Goal: Task Accomplishment & Management: Manage account settings

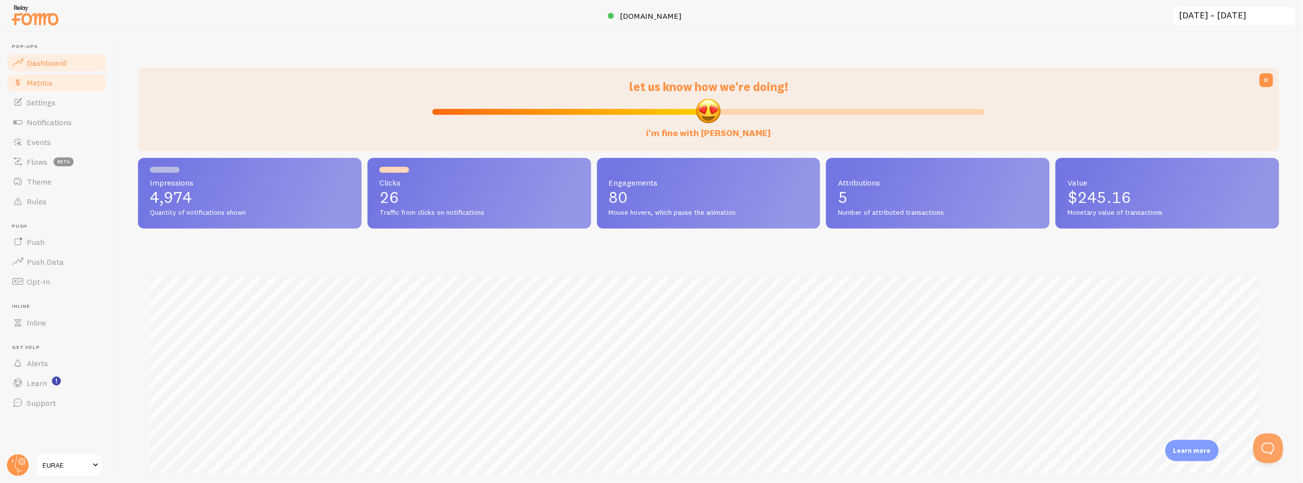
click at [61, 87] on link "Metrics" at bounding box center [57, 83] width 102 height 20
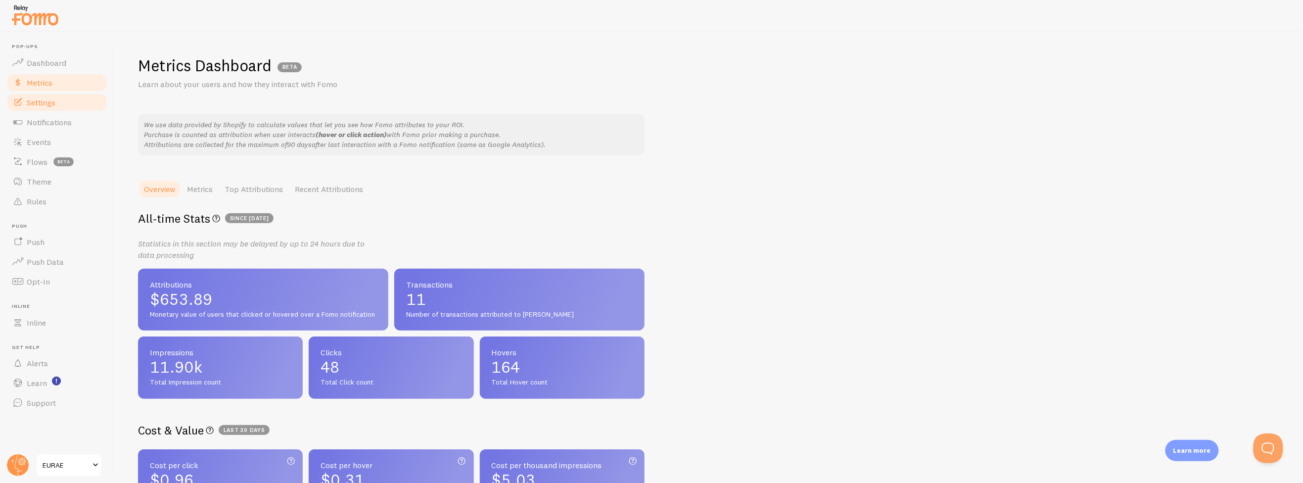
click at [63, 104] on link "Settings" at bounding box center [57, 102] width 102 height 20
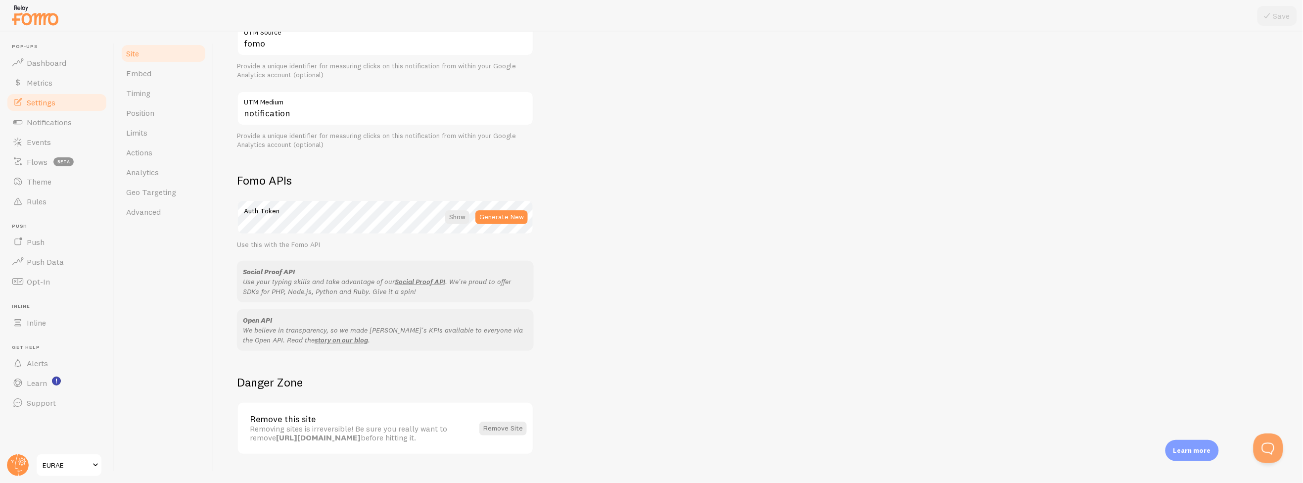
scroll to position [439, 0]
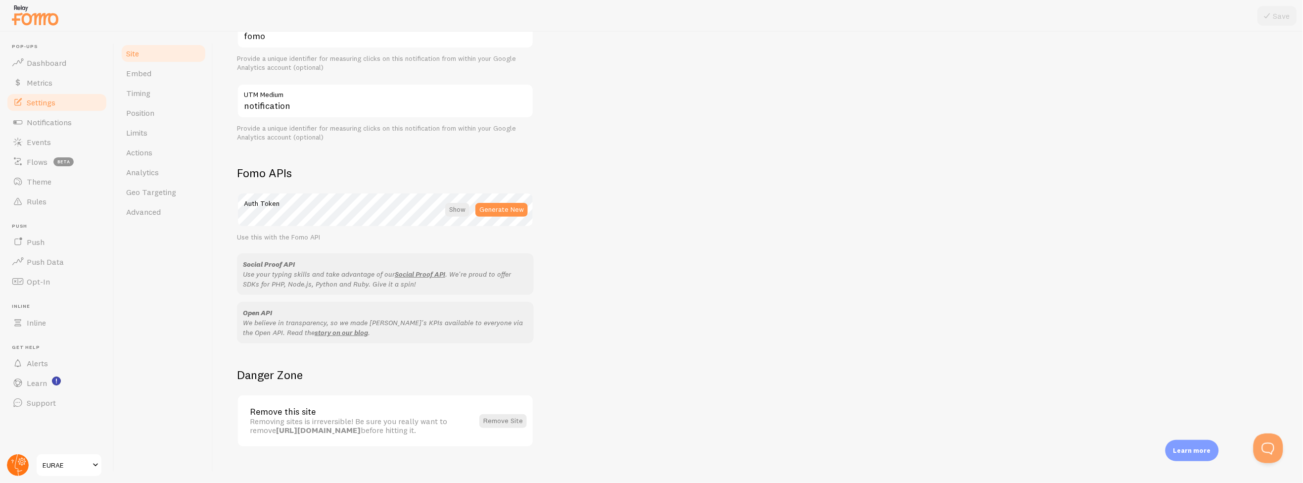
click at [20, 468] on circle at bounding box center [18, 465] width 22 height 22
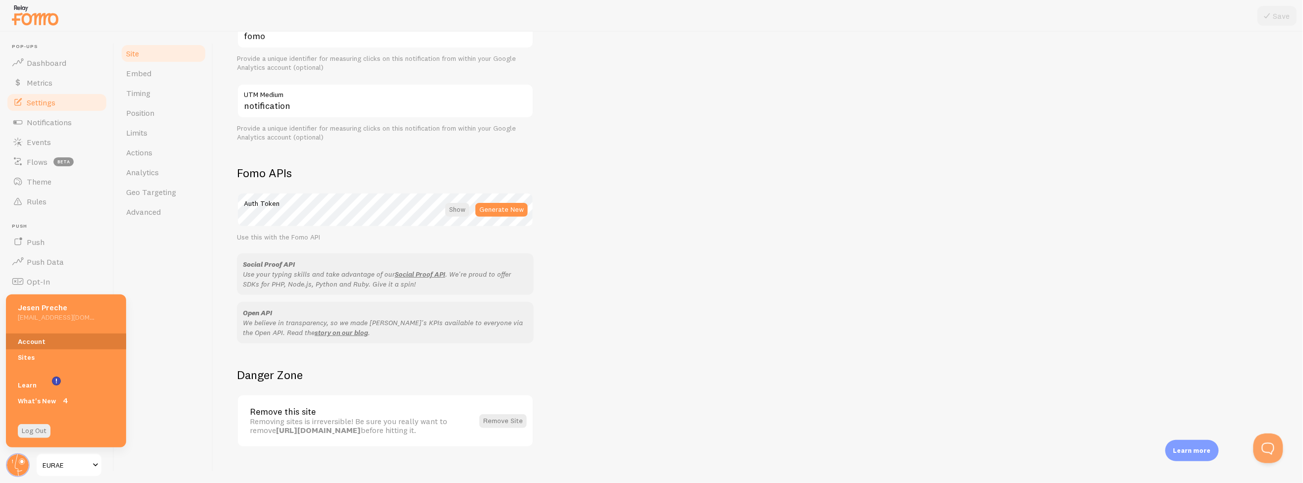
click at [32, 341] on link "Account" at bounding box center [66, 341] width 120 height 16
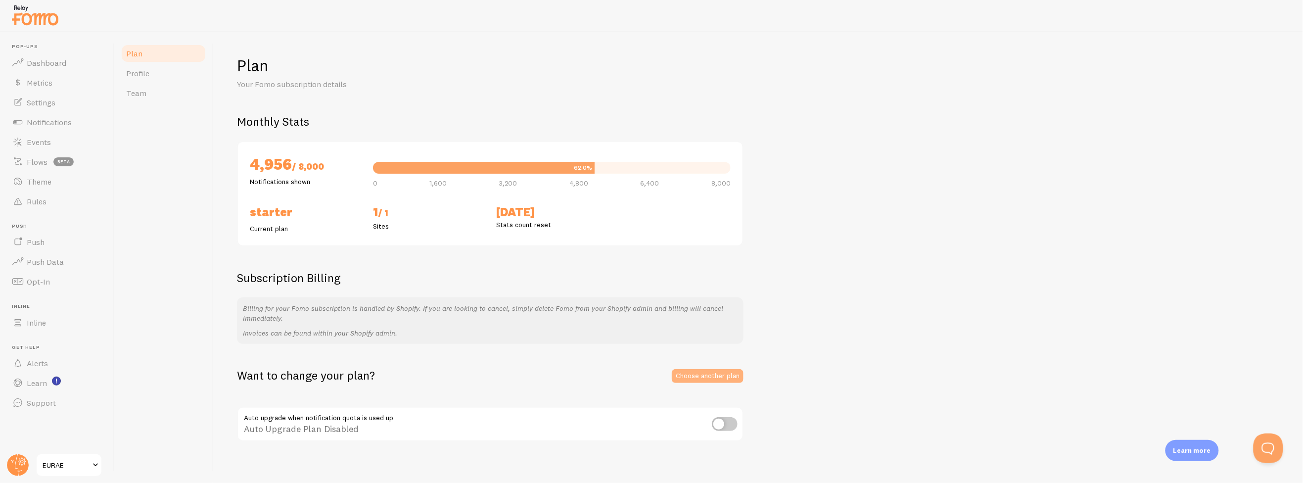
click at [712, 373] on link "Choose another plan" at bounding box center [708, 376] width 72 height 14
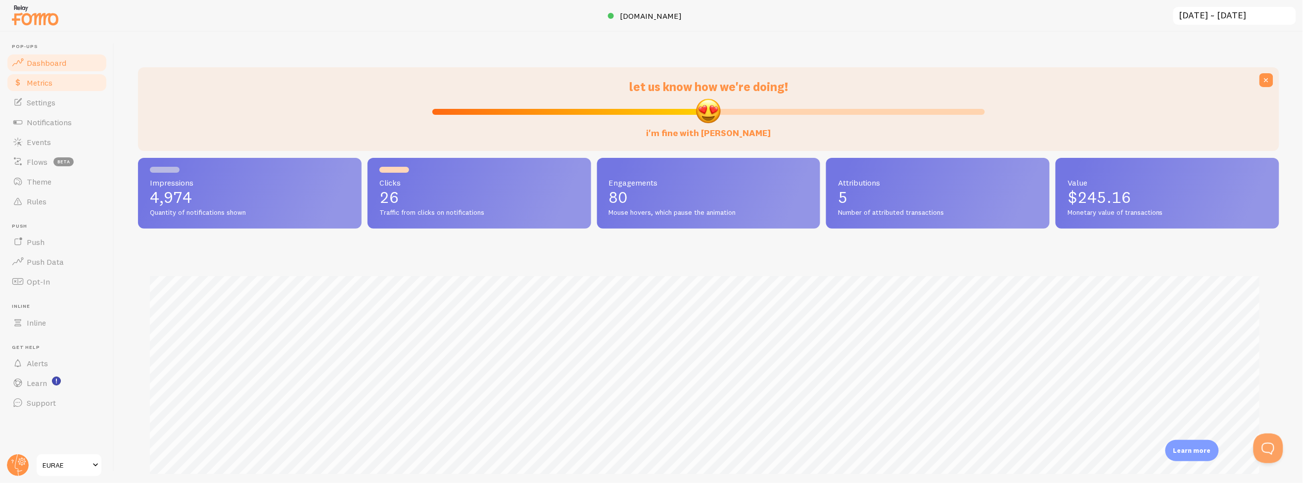
click at [54, 85] on link "Metrics" at bounding box center [57, 83] width 102 height 20
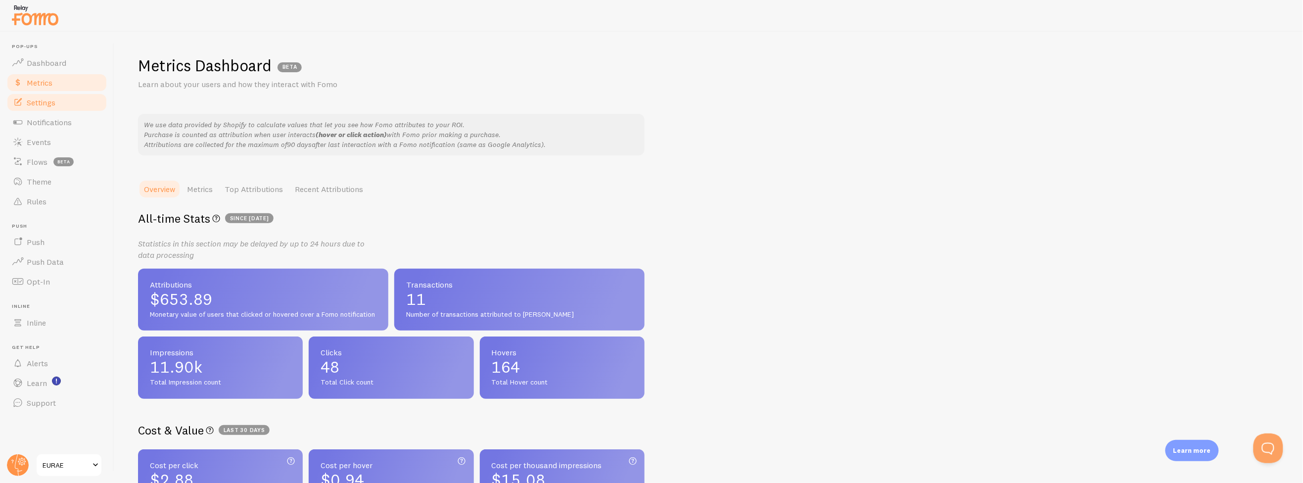
click at [57, 104] on link "Settings" at bounding box center [57, 102] width 102 height 20
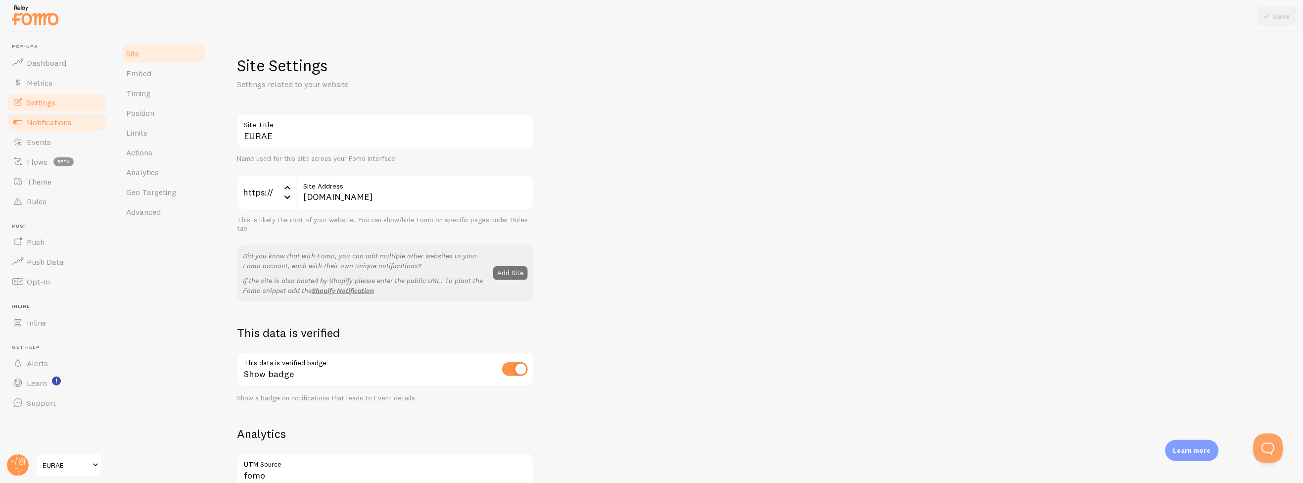
click at [57, 122] on span "Notifications" at bounding box center [49, 122] width 45 height 10
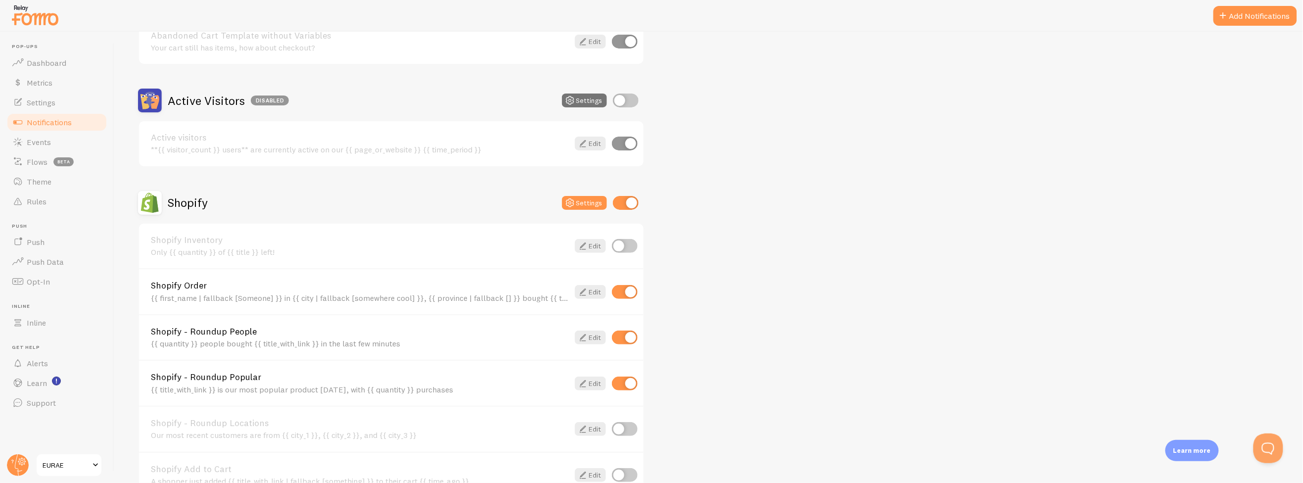
scroll to position [220, 0]
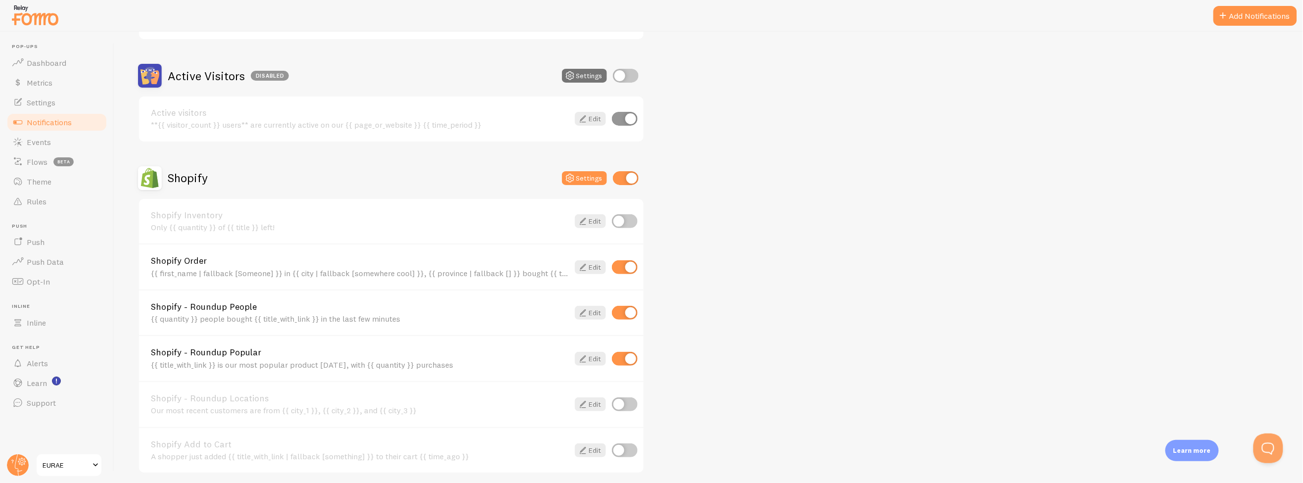
click at [619, 263] on input "checkbox" at bounding box center [625, 267] width 26 height 14
checkbox input "false"
click at [50, 101] on span "Settings" at bounding box center [41, 102] width 29 height 10
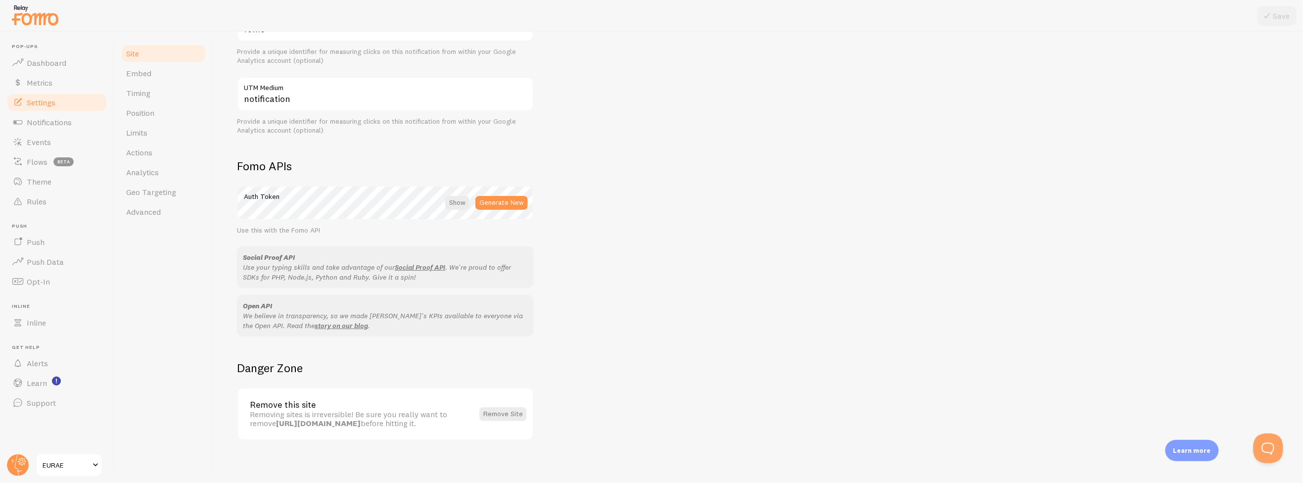
scroll to position [449, 0]
click at [164, 70] on link "Embed" at bounding box center [163, 73] width 87 height 20
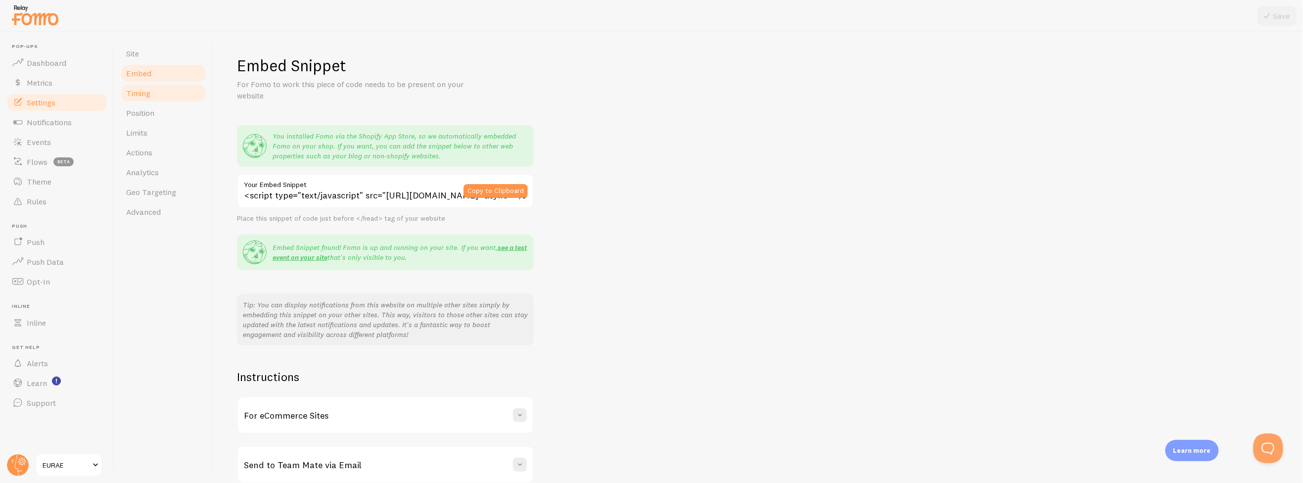
click at [166, 90] on link "Timing" at bounding box center [163, 93] width 87 height 20
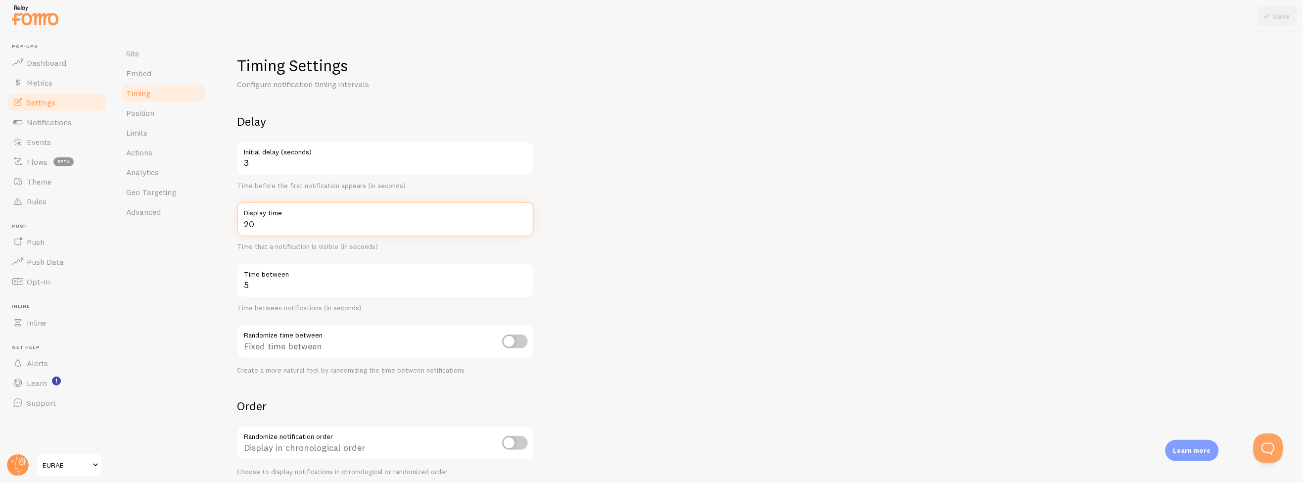
click at [277, 219] on input "20" at bounding box center [385, 219] width 297 height 35
click at [292, 283] on input "5" at bounding box center [385, 280] width 297 height 35
click at [289, 228] on input "20" at bounding box center [385, 219] width 297 height 35
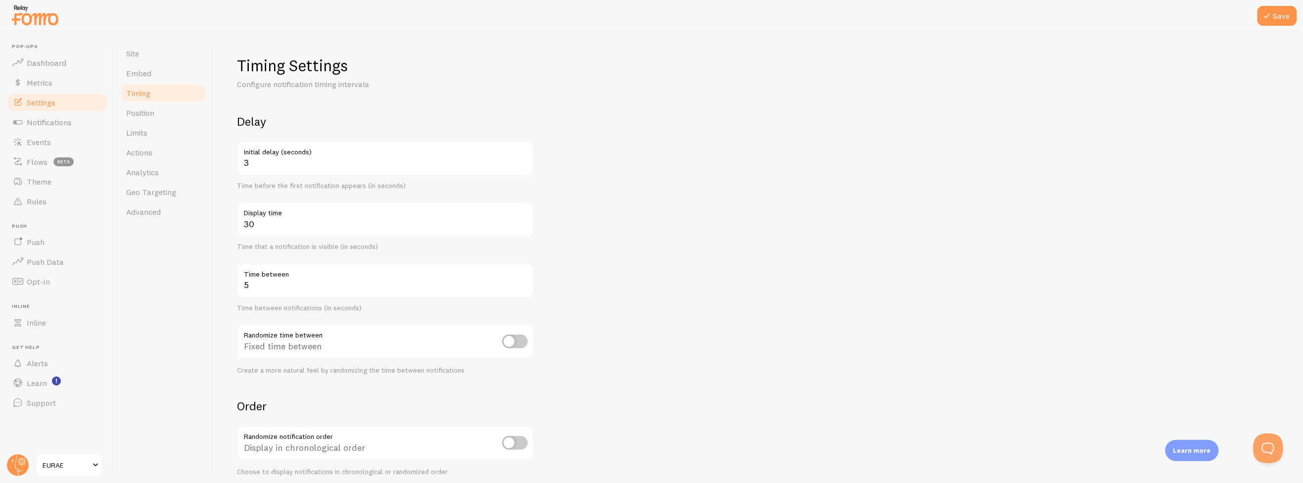
click at [291, 244] on div "Time that a notification is visible (in seconds)" at bounding box center [385, 246] width 297 height 9
click at [294, 218] on input "30" at bounding box center [385, 219] width 297 height 35
type input "30"
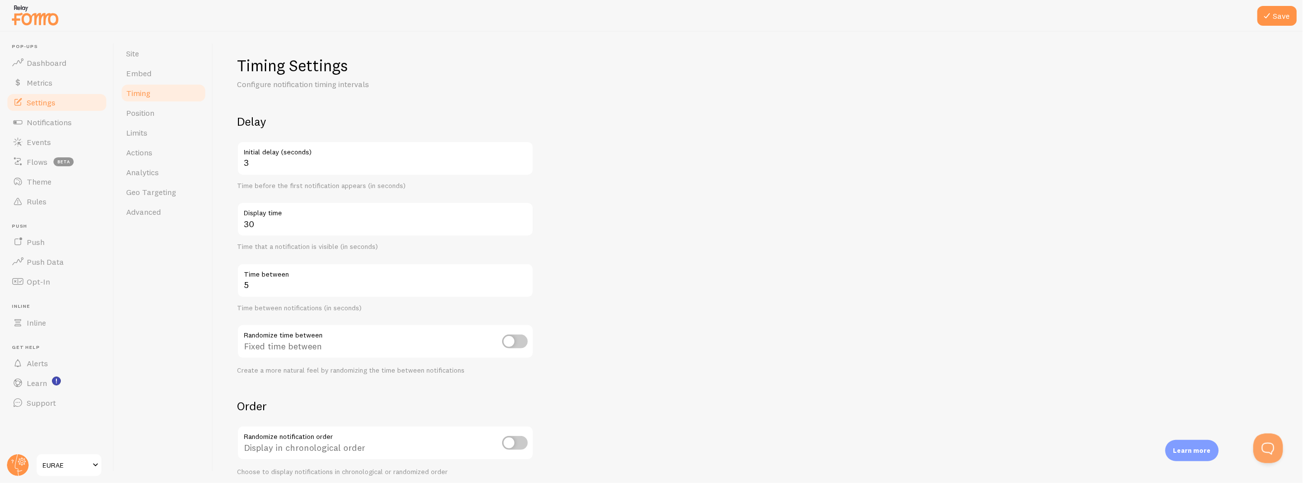
click at [295, 243] on div "Time that a notification is visible (in seconds)" at bounding box center [385, 246] width 297 height 9
click at [299, 292] on input "5" at bounding box center [385, 280] width 297 height 35
type input "20"
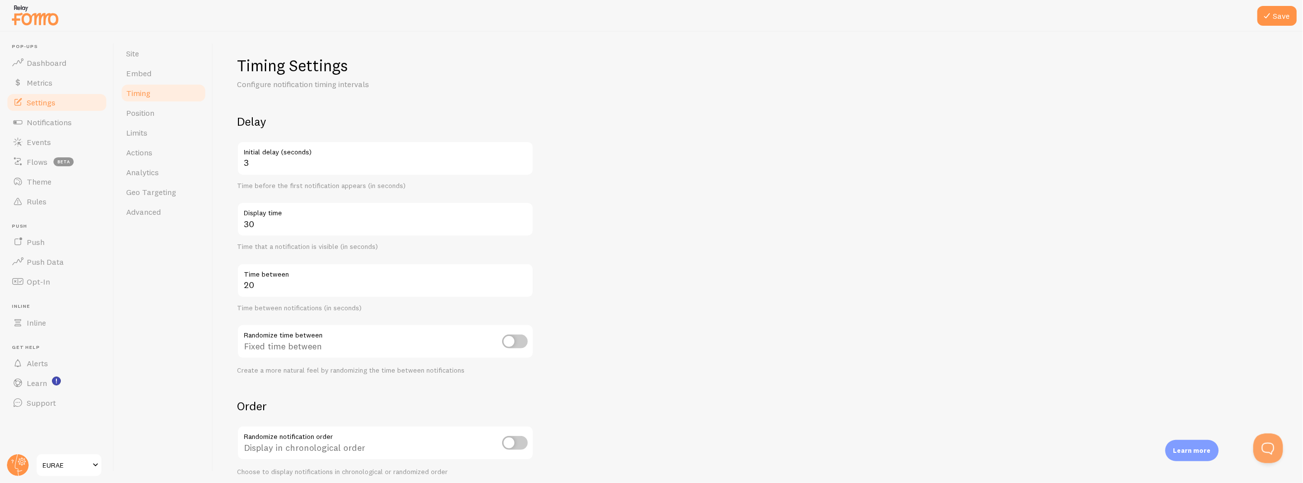
click at [313, 255] on div "Delay 3 Initial delay (seconds) Time before the first notification appears (in …" at bounding box center [385, 244] width 297 height 261
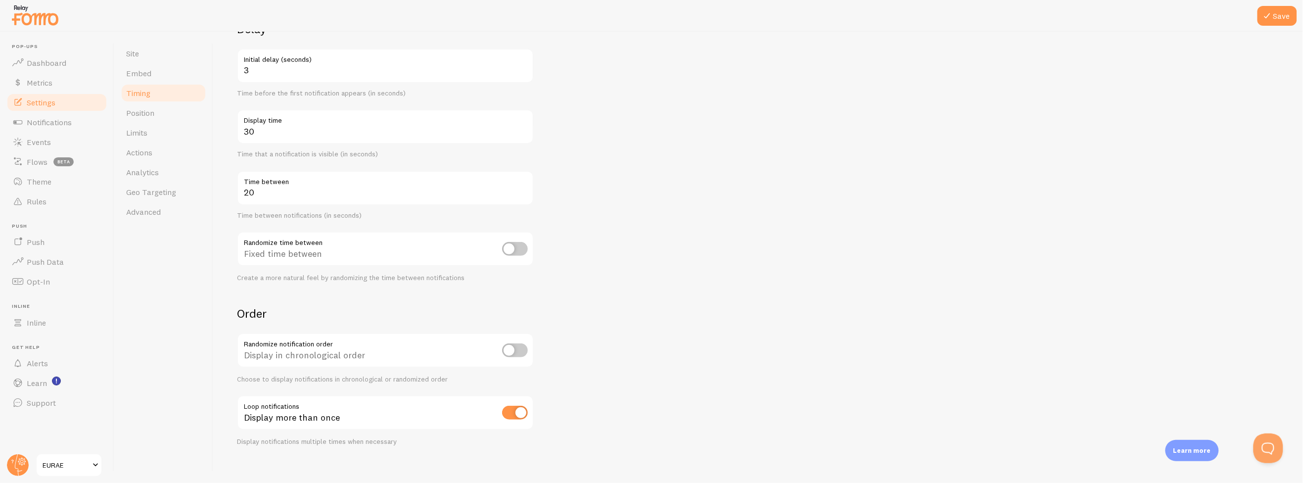
scroll to position [99, 0]
click at [1278, 22] on button "Save" at bounding box center [1277, 16] width 40 height 20
click at [522, 406] on input "checkbox" at bounding box center [515, 406] width 26 height 14
click at [516, 402] on input "checkbox" at bounding box center [515, 406] width 26 height 14
checkbox input "true"
